Goal: Task Accomplishment & Management: Manage account settings

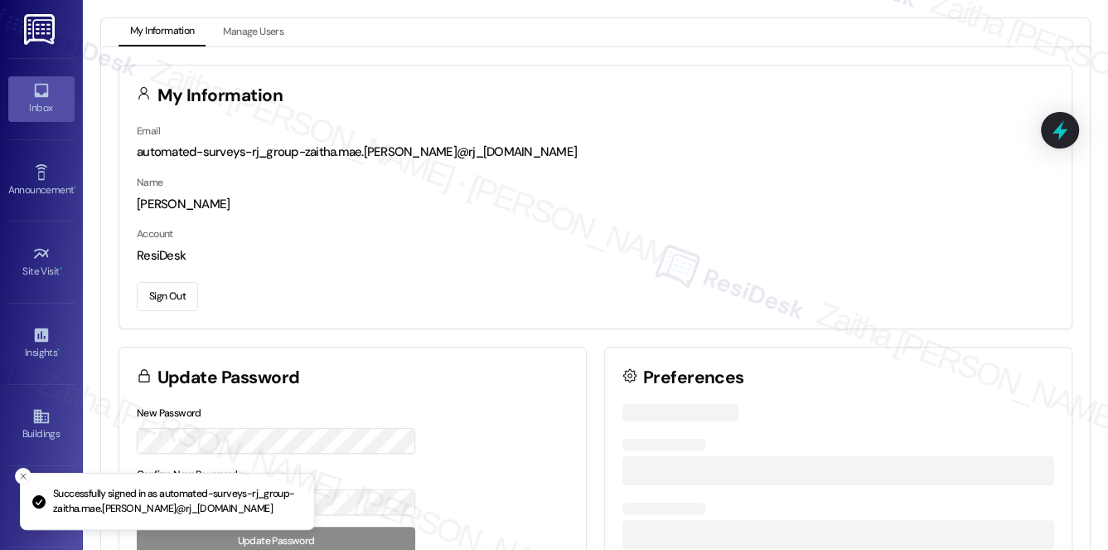
click at [40, 104] on div "Inbox" at bounding box center [41, 107] width 83 height 17
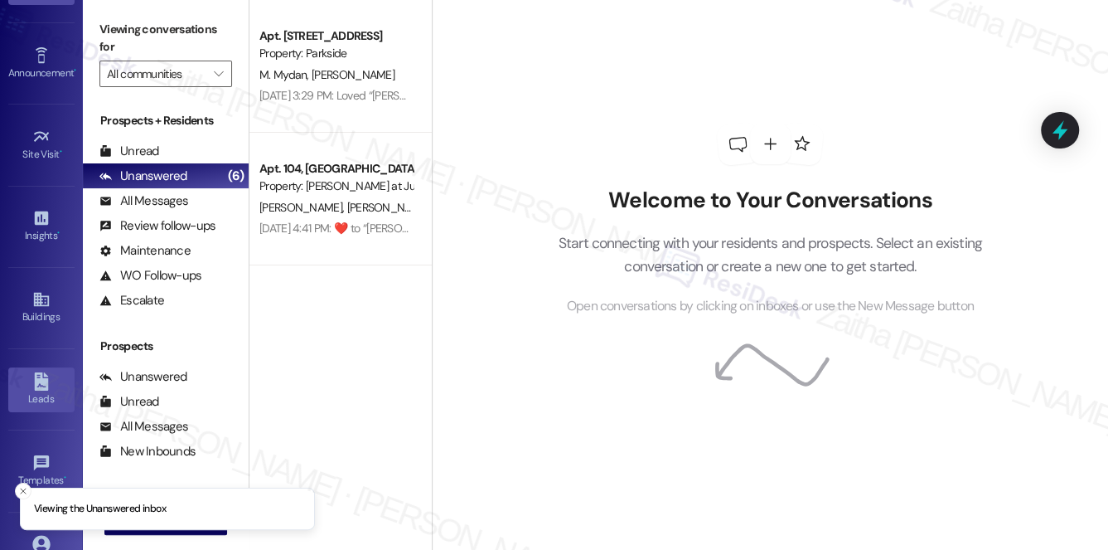
scroll to position [235, 0]
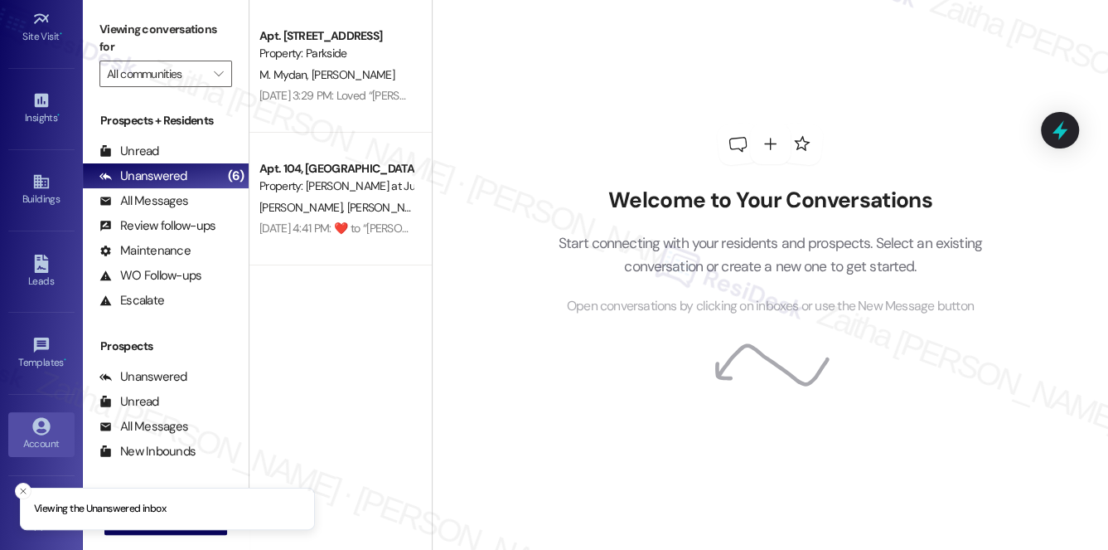
click at [44, 436] on div "Account" at bounding box center [41, 443] width 83 height 17
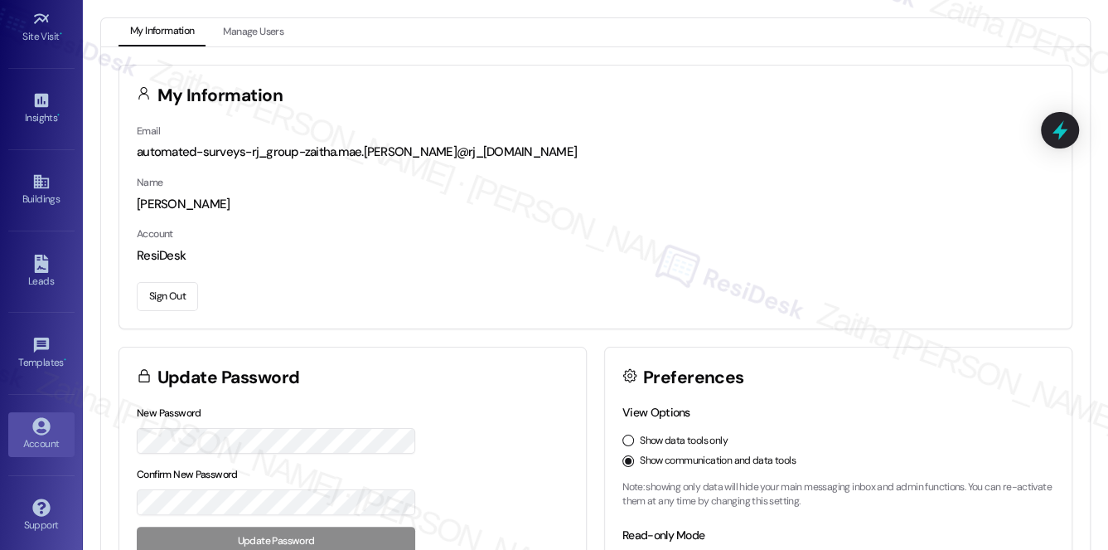
click at [168, 288] on button "Sign Out" at bounding box center [167, 296] width 61 height 29
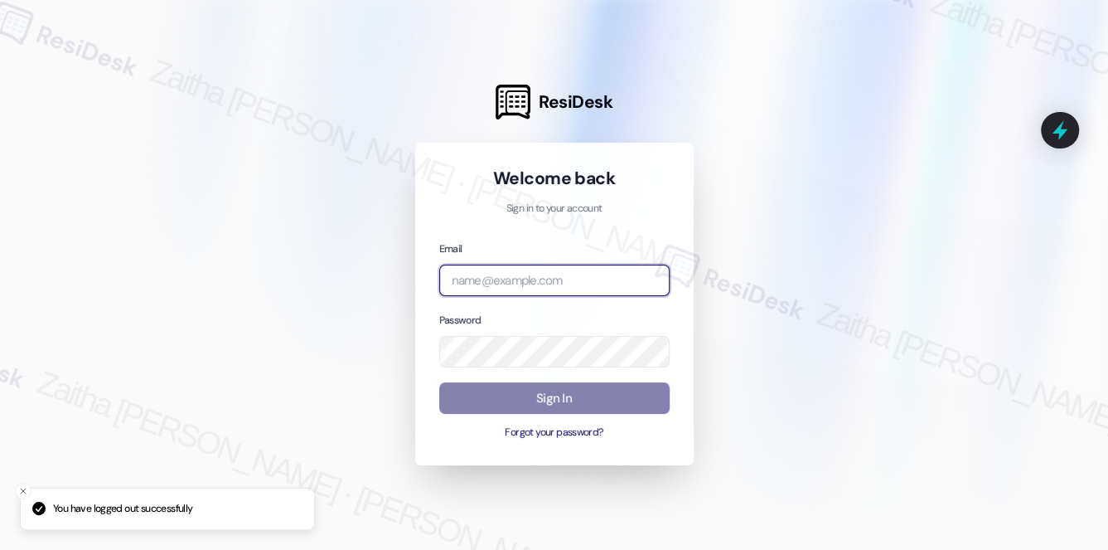
click at [511, 292] on input "email" at bounding box center [554, 280] width 230 height 32
type input "[EMAIL_ADDRESS][PERSON_NAME][DOMAIN_NAME]"
